Goal: Task Accomplishment & Management: Manage account settings

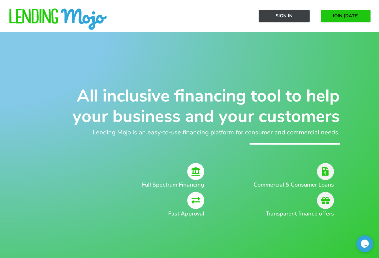
click at [297, 16] on link "Sign In" at bounding box center [284, 16] width 51 height 13
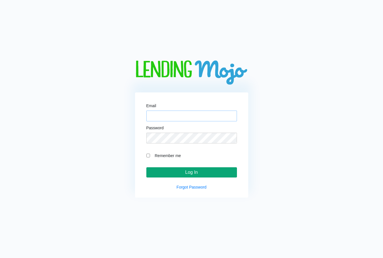
type input "[EMAIL_ADDRESS][DOMAIN_NAME]"
click at [209, 174] on input "Log In" at bounding box center [191, 172] width 91 height 10
